Goal: Information Seeking & Learning: Compare options

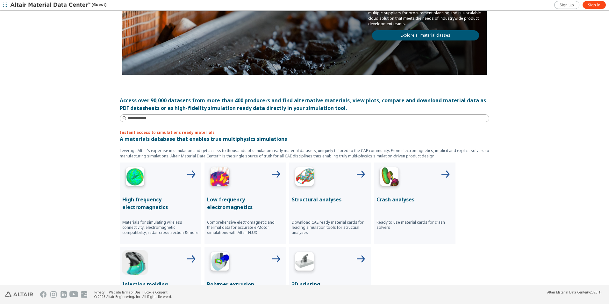
scroll to position [32, 0]
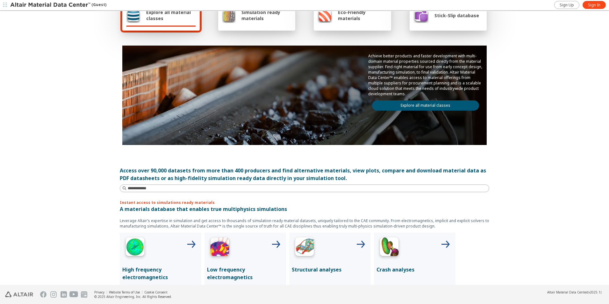
click at [406, 106] on link "Explore all material classes" at bounding box center [425, 105] width 107 height 10
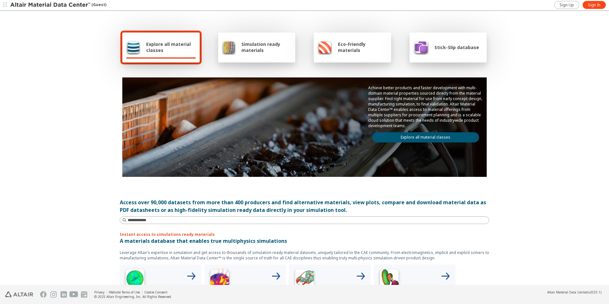
click at [400, 138] on link "Explore all material classes" at bounding box center [425, 137] width 107 height 10
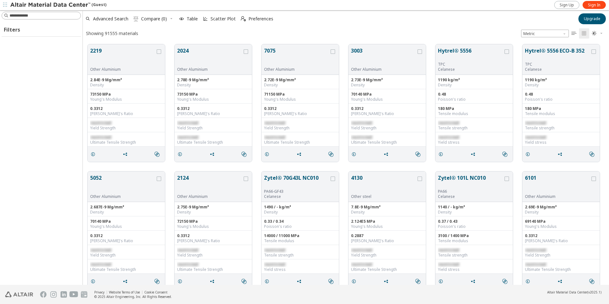
scroll to position [240, 521]
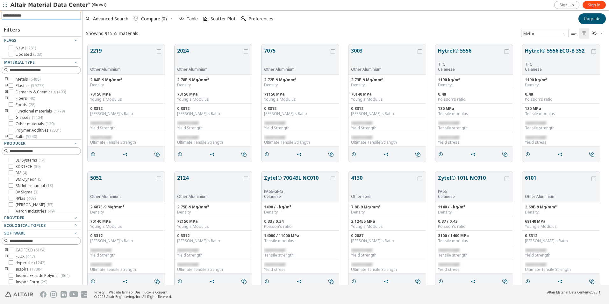
click at [31, 14] on input at bounding box center [42, 15] width 78 height 7
type input "**********"
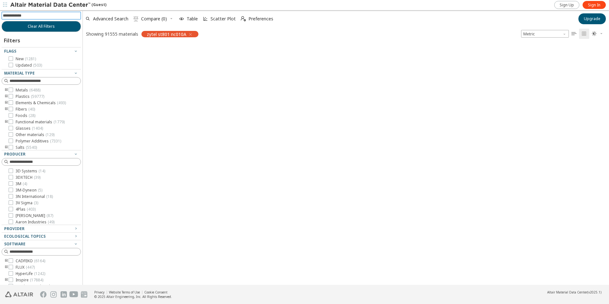
scroll to position [239, 521]
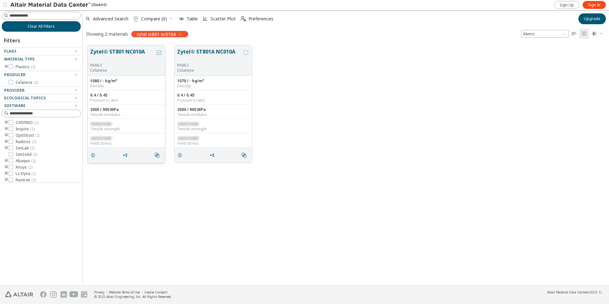
click at [158, 52] on icon "grid" at bounding box center [159, 52] width 4 height 4
click at [44, 14] on input at bounding box center [45, 15] width 71 height 6
type input "**********"
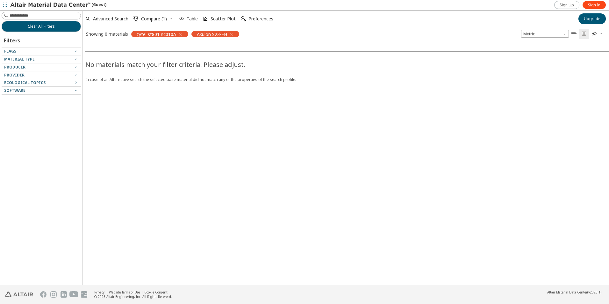
click at [230, 34] on icon "button" at bounding box center [231, 34] width 5 height 5
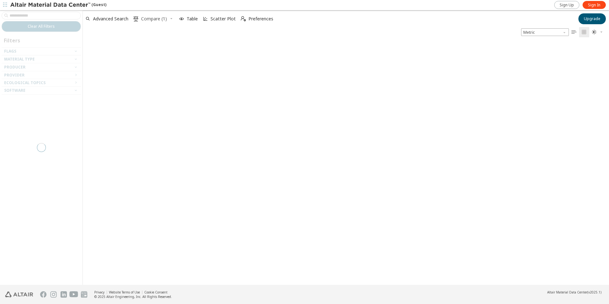
click at [154, 17] on span "Compare (1)" at bounding box center [154, 19] width 26 height 4
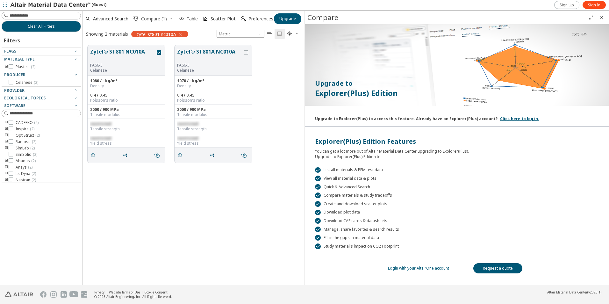
scroll to position [239, 217]
click at [60, 15] on input at bounding box center [45, 15] width 71 height 6
type input "**********"
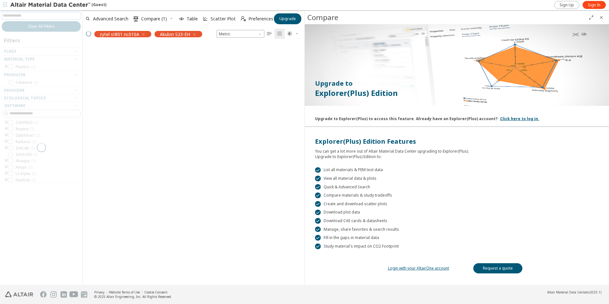
scroll to position [5, 5]
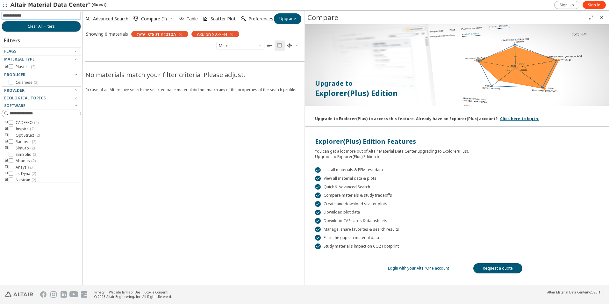
click at [141, 33] on span "zytel st801 nc010A" at bounding box center [156, 34] width 39 height 6
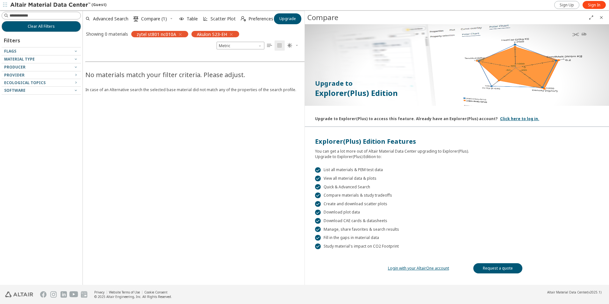
click at [178, 34] on icon "button" at bounding box center [180, 34] width 5 height 5
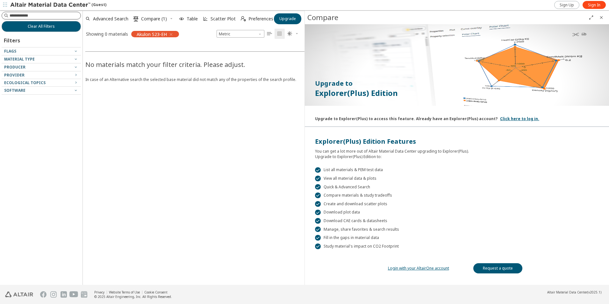
click at [44, 16] on input at bounding box center [45, 15] width 71 height 6
type input "**********"
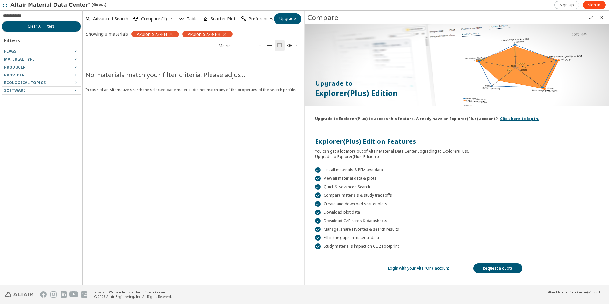
click at [173, 35] on icon "button" at bounding box center [170, 34] width 5 height 5
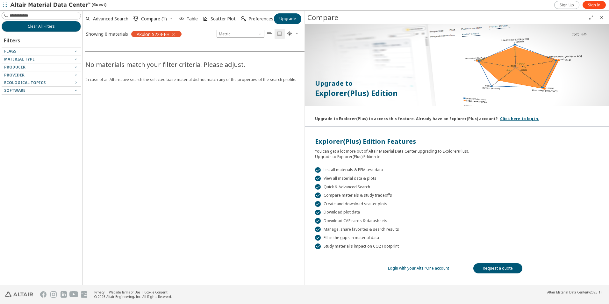
click at [177, 33] on div "Akulon S223-EH" at bounding box center [156, 34] width 50 height 6
click at [174, 34] on icon "button" at bounding box center [173, 34] width 5 height 5
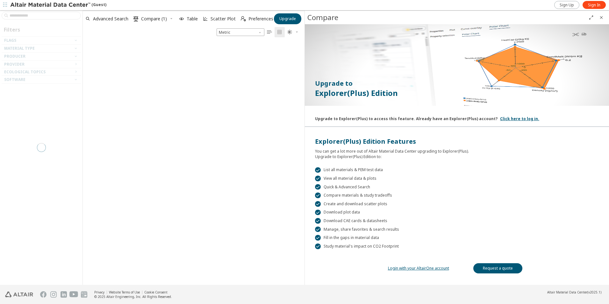
click at [39, 14] on div at bounding box center [41, 147] width 82 height 274
click at [37, 15] on div at bounding box center [41, 147] width 82 height 274
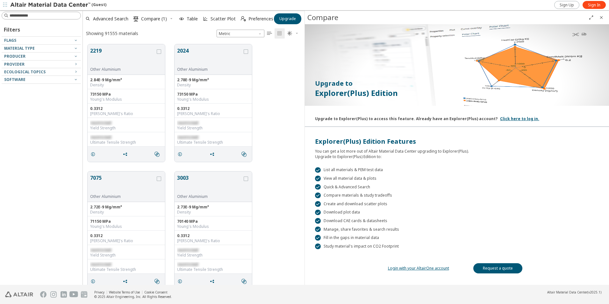
scroll to position [240, 217]
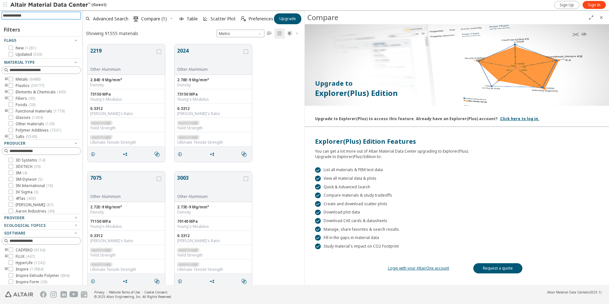
click at [37, 15] on input at bounding box center [42, 15] width 78 height 7
paste input "*******"
type input "*******"
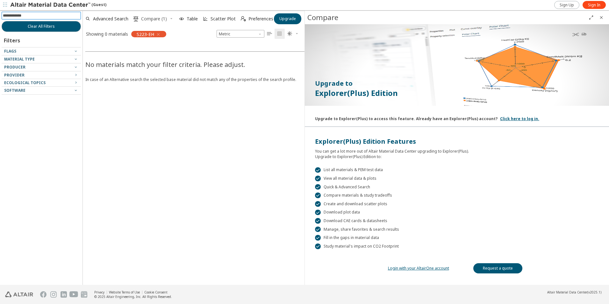
click at [143, 17] on span "Compare (1)" at bounding box center [154, 19] width 26 height 4
click at [153, 19] on span "Compare (1)" at bounding box center [154, 19] width 26 height 4
click at [158, 33] on icon "button" at bounding box center [158, 34] width 5 height 5
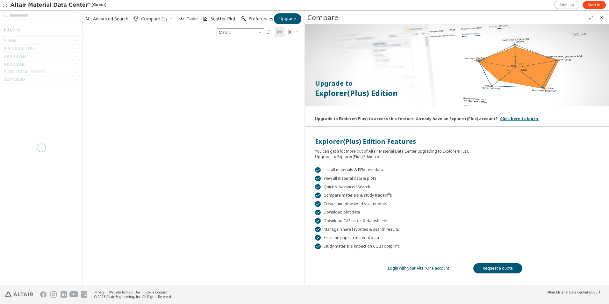
click at [155, 18] on span "Compare (1)" at bounding box center [154, 19] width 26 height 4
click at [40, 16] on div at bounding box center [41, 147] width 82 height 274
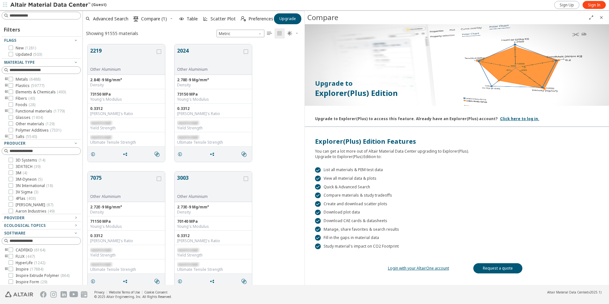
scroll to position [240, 217]
